Goal: Go to known website: Access a specific website the user already knows

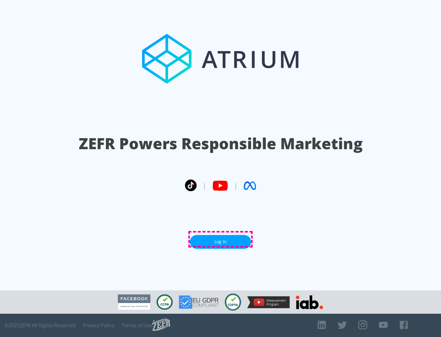
click at [221, 239] on link "Log In" at bounding box center [220, 242] width 61 height 14
